Goal: Task Accomplishment & Management: Use online tool/utility

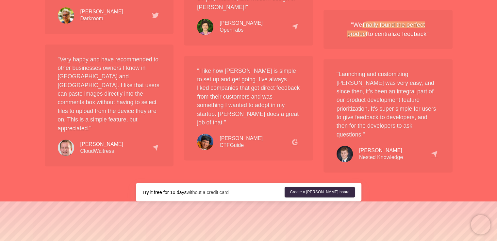
scroll to position [1221, 0]
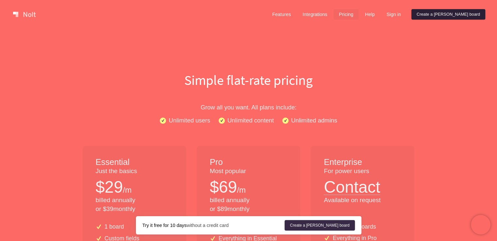
click at [456, 13] on link "Create a [PERSON_NAME] board" at bounding box center [448, 14] width 74 height 10
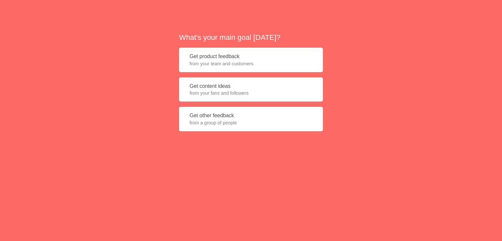
click at [204, 61] on span "from your team and customers" at bounding box center [250, 63] width 123 height 7
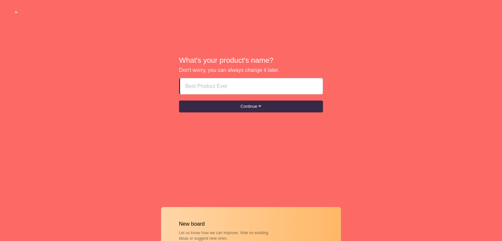
click at [193, 84] on input at bounding box center [251, 86] width 132 height 16
click at [192, 85] on input at bounding box center [251, 86] width 132 height 16
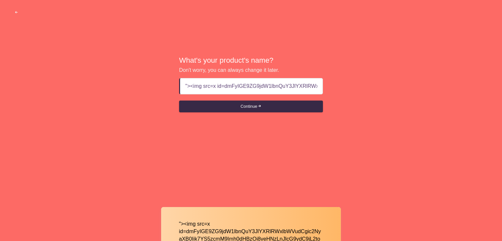
scroll to position [0, 404]
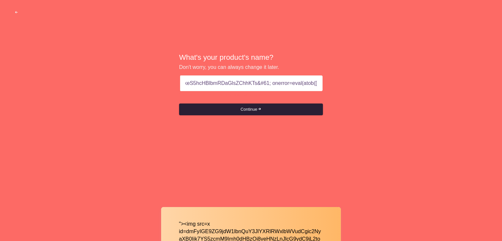
click at [239, 106] on button "Continue" at bounding box center [251, 110] width 144 height 12
click at [252, 109] on button "Continue" at bounding box center [251, 110] width 144 height 12
drag, startPoint x: 191, startPoint y: 83, endPoint x: 404, endPoint y: 65, distance: 213.7
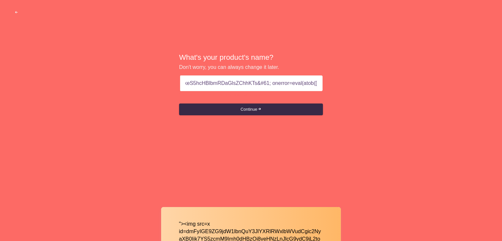
click at [404, 65] on div "What's your product's name? Don't worry, you can always change it later. "><img…" at bounding box center [251, 84] width 502 height 169
drag, startPoint x: 311, startPoint y: 86, endPoint x: 67, endPoint y: 118, distance: 245.8
click at [67, 118] on div "What's your product's name? Don't worry, you can always change it later. nQ You…" at bounding box center [251, 84] width 502 height 169
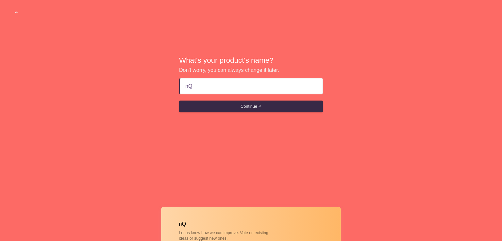
click at [202, 89] on input "nQ" at bounding box center [251, 86] width 132 height 16
click at [210, 107] on button "Continue" at bounding box center [251, 107] width 144 height 12
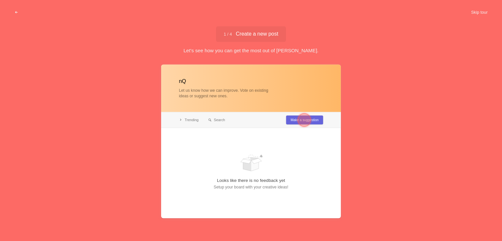
type input "nQ"
click at [210, 107] on div "What's your product's name? Don't worry, you can always change it later. nQ Con…" at bounding box center [251, 218] width 502 height 723
click at [303, 121] on div at bounding box center [304, 119] width 13 height 13
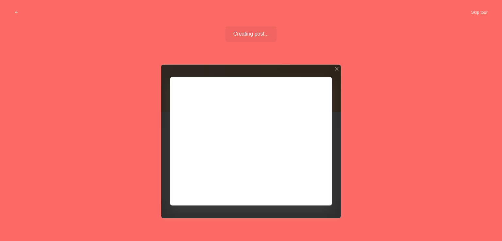
click at [200, 113] on div at bounding box center [251, 140] width 180 height 153
click at [290, 181] on div at bounding box center [251, 140] width 180 height 153
click at [256, 31] on div "Well done!" at bounding box center [250, 34] width 51 height 16
click at [210, 41] on div "Creating post... Well done!" at bounding box center [251, 40] width 502 height 28
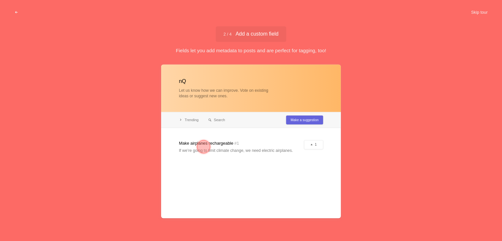
click at [299, 121] on div at bounding box center [251, 140] width 180 height 153
click at [476, 9] on button "Skip tour" at bounding box center [479, 13] width 32 height 12
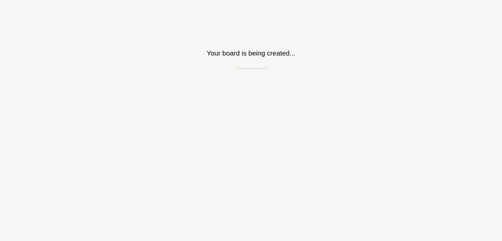
drag, startPoint x: 196, startPoint y: 43, endPoint x: 259, endPoint y: 53, distance: 64.2
click at [319, 50] on div "2 / 4 Add a custom field Add a custom field Fields let you add metadata to post…" at bounding box center [251, 40] width 502 height 28
